Goal: Information Seeking & Learning: Find specific fact

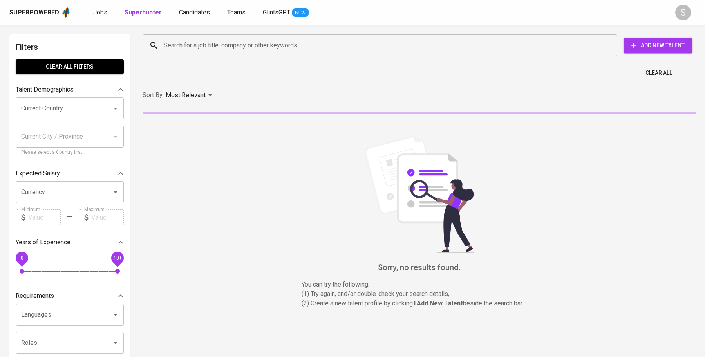
click at [216, 45] on input "Search for a job title, company or other keywords" at bounding box center [382, 45] width 440 height 15
paste input "[EMAIL_ADDRESS][DOMAIN_NAME]"
type input "[EMAIL_ADDRESS][DOMAIN_NAME]"
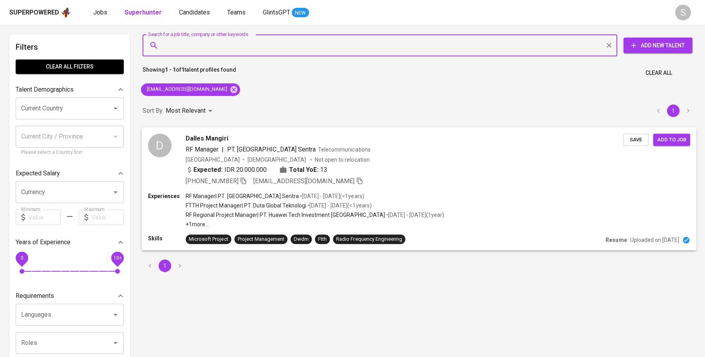
click at [359, 166] on div "Expected: IDR 20.000.000 Total YoE: 13" at bounding box center [404, 170] width 437 height 11
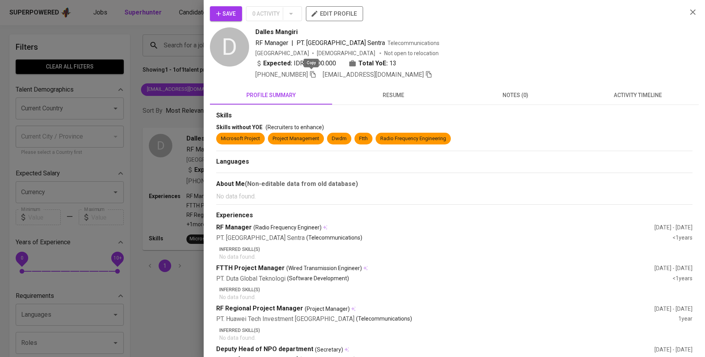
click at [314, 77] on icon "button" at bounding box center [312, 74] width 7 height 7
click at [397, 93] on span "resume" at bounding box center [393, 95] width 113 height 10
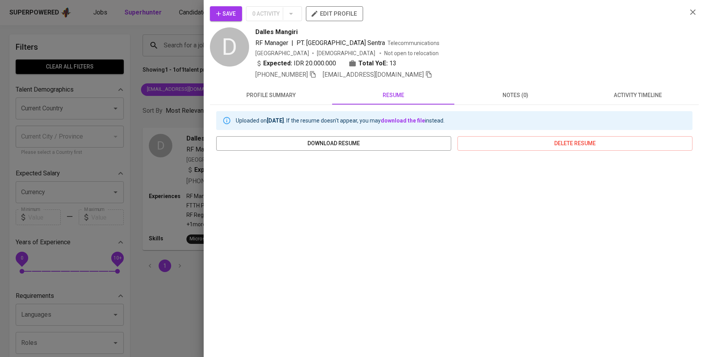
click at [66, 229] on div at bounding box center [352, 178] width 705 height 357
